Goal: Task Accomplishment & Management: Use online tool/utility

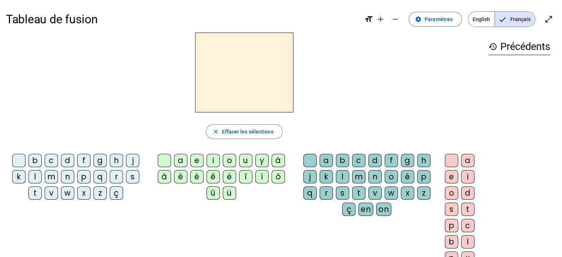
click at [52, 178] on div "m" at bounding box center [51, 176] width 13 height 13
click at [179, 161] on div "a" at bounding box center [180, 160] width 13 height 13
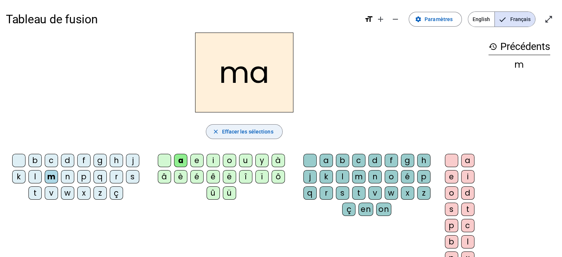
click at [237, 136] on span "button" at bounding box center [244, 132] width 76 height 18
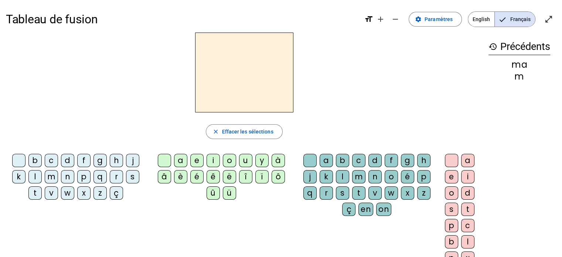
click at [35, 192] on div "t" at bounding box center [34, 192] width 13 height 13
click at [383, 208] on div "on" at bounding box center [383, 209] width 15 height 13
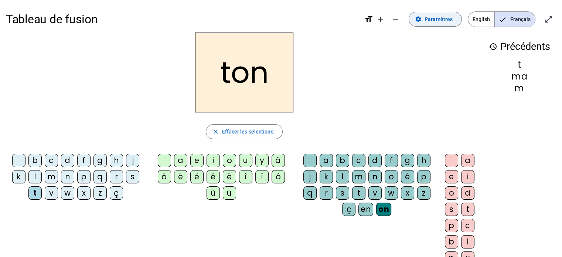
click at [437, 20] on span "Paramètres" at bounding box center [439, 19] width 28 height 9
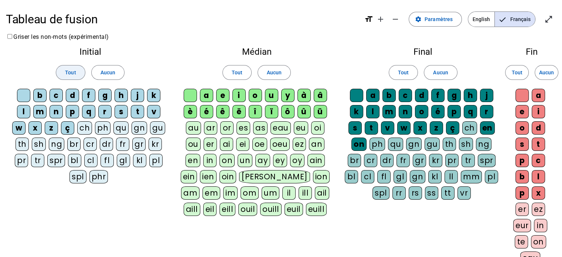
click at [73, 75] on span "Tout" at bounding box center [70, 72] width 11 height 9
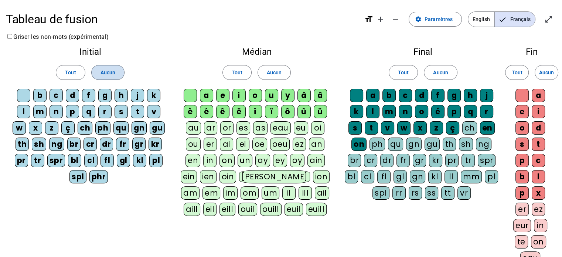
click at [108, 72] on span "Aucun" at bounding box center [108, 72] width 15 height 9
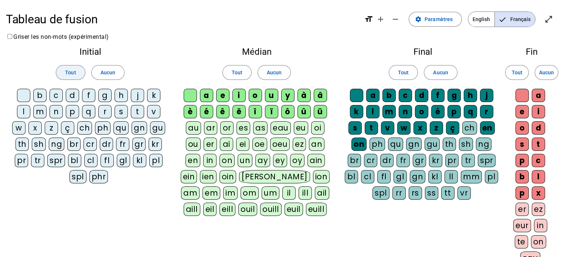
click at [76, 74] on span at bounding box center [70, 73] width 28 height 18
